Goal: Information Seeking & Learning: Learn about a topic

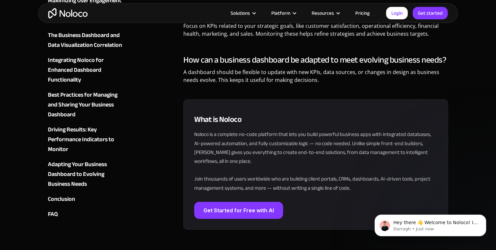
scroll to position [3924, 0]
click at [60, 10] on img "home" at bounding box center [67, 13] width 39 height 10
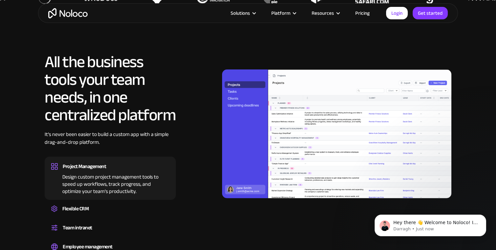
scroll to position [605, 0]
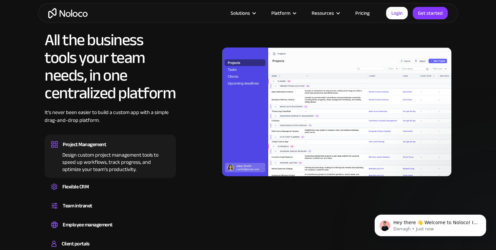
click at [366, 19] on div "Solutions Use Cases Business Types Project Management Keep track of customers, …" at bounding box center [248, 13] width 420 height 20
click at [365, 14] on link "Pricing" at bounding box center [362, 13] width 31 height 9
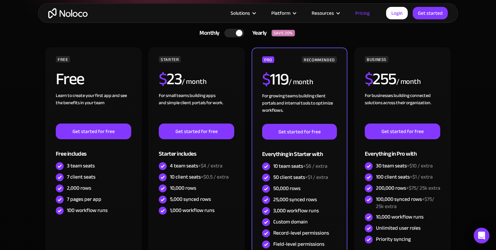
scroll to position [129, 0]
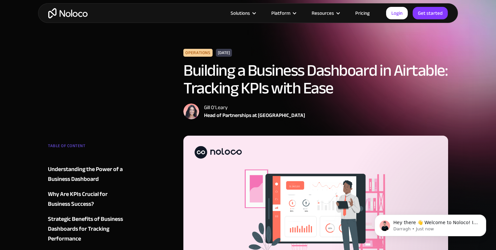
scroll to position [7, 0]
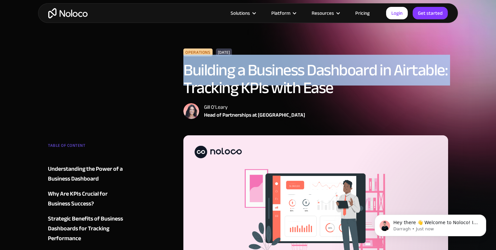
drag, startPoint x: 241, startPoint y: 87, endPoint x: 177, endPoint y: 72, distance: 65.2
type textarea "Building a Business Dashboard in Airtable:"
click at [177, 72] on div "Operations [DATE] Building a Business Dashboard in Airtable: Tracking KPIs with…" at bounding box center [248, 92] width 407 height 87
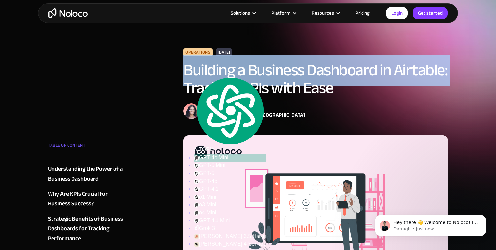
copy h1 "Building a Business Dashboard in Airtable:"
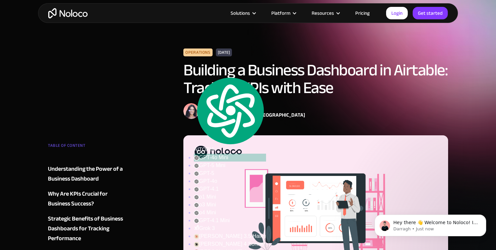
click at [355, 80] on h1 "Building a Business Dashboard in Airtable: Tracking KPIs with Ease" at bounding box center [315, 78] width 265 height 35
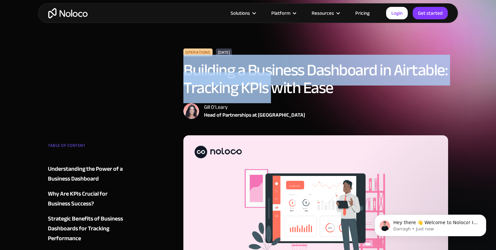
drag, startPoint x: 321, startPoint y: 86, endPoint x: 178, endPoint y: 70, distance: 143.9
click at [178, 70] on div "Operations [DATE] Building a Business Dashboard in Airtable: Tracking KPIs with…" at bounding box center [248, 92] width 407 height 87
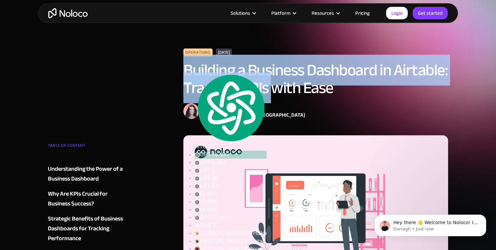
copy h1 "Building a Business Dashboard in Airtable: Tracking KPIs"
